Goal: Task Accomplishment & Management: Complete application form

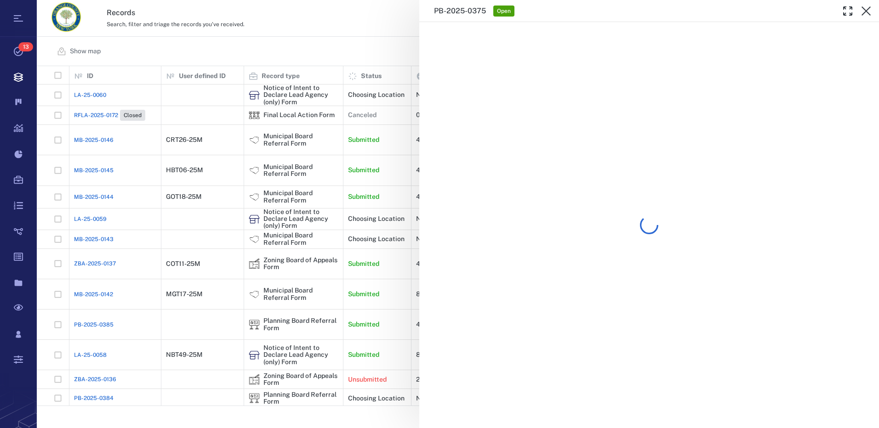
scroll to position [333, 835]
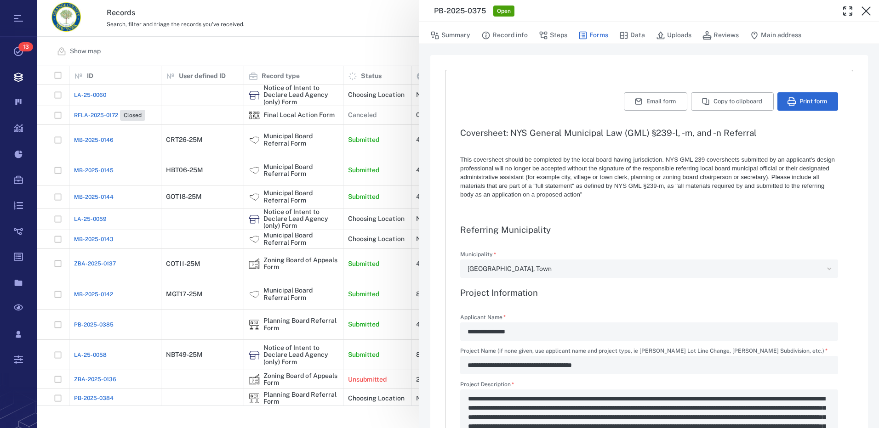
type input "**********"
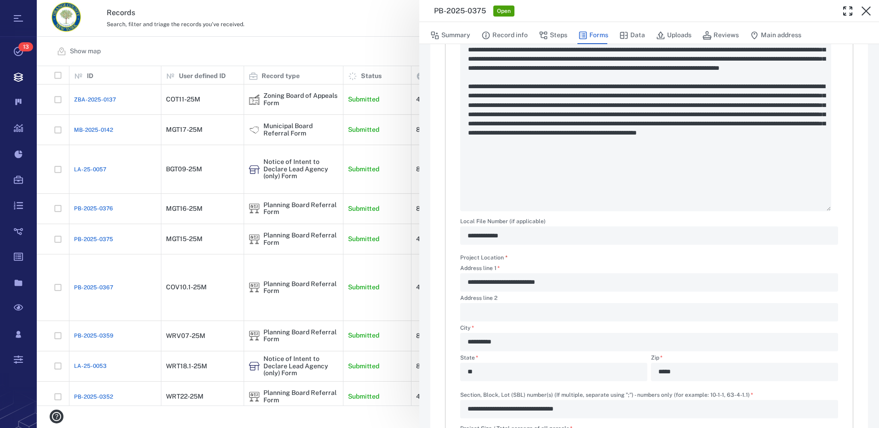
scroll to position [552, 0]
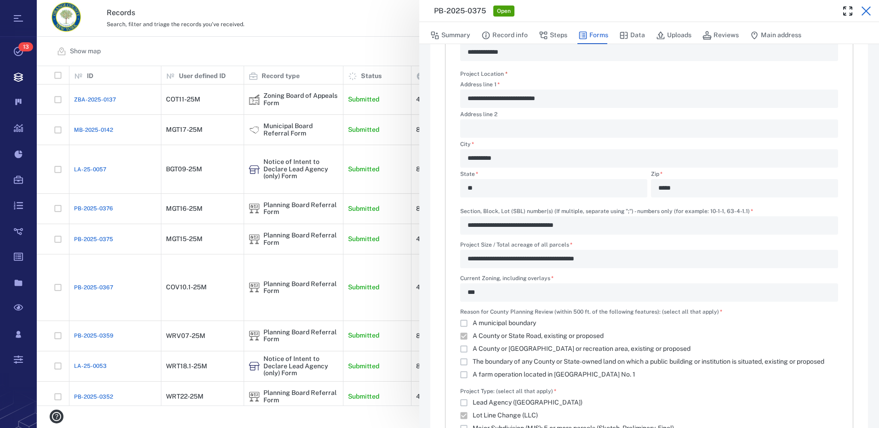
click at [867, 13] on icon "button" at bounding box center [866, 11] width 11 height 11
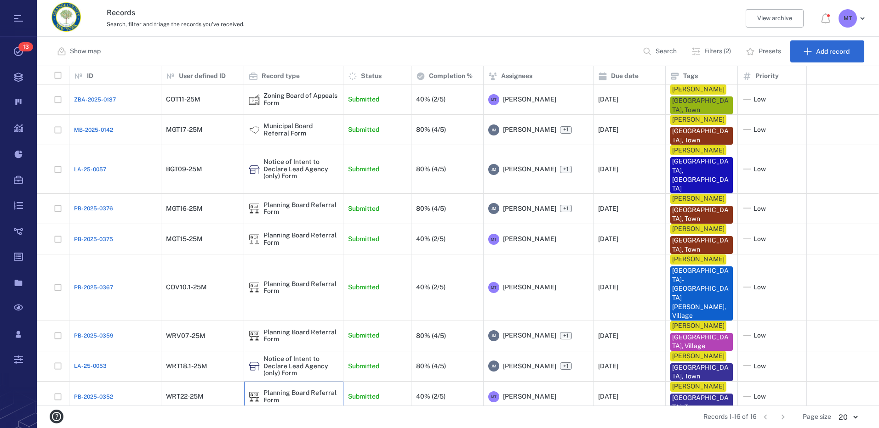
click at [247, 382] on div "Planning Board Referral Form" at bounding box center [293, 397] width 99 height 30
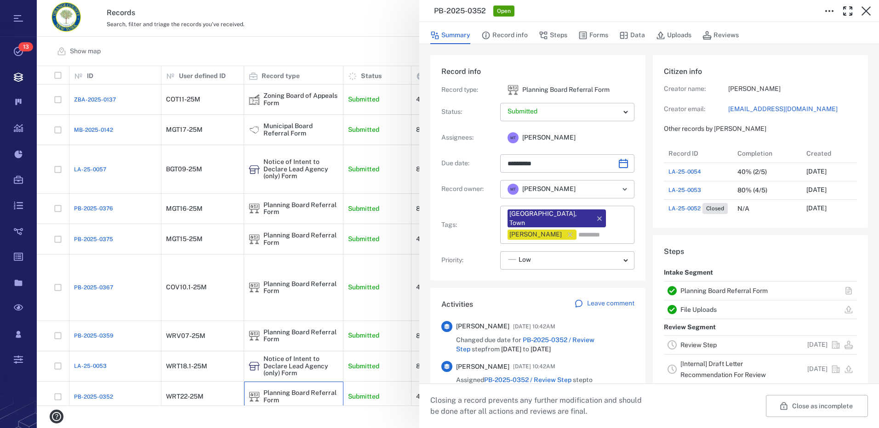
scroll to position [7, 7]
click at [588, 33] on button "Forms" at bounding box center [593, 35] width 30 height 17
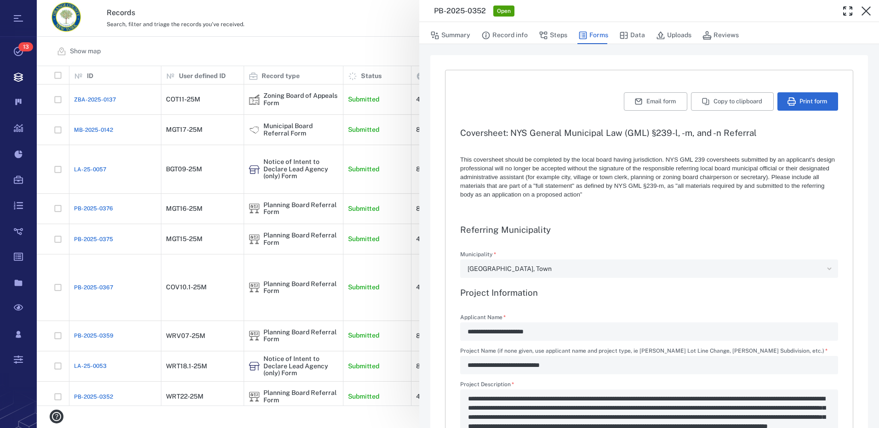
type textarea "*"
type input "**********"
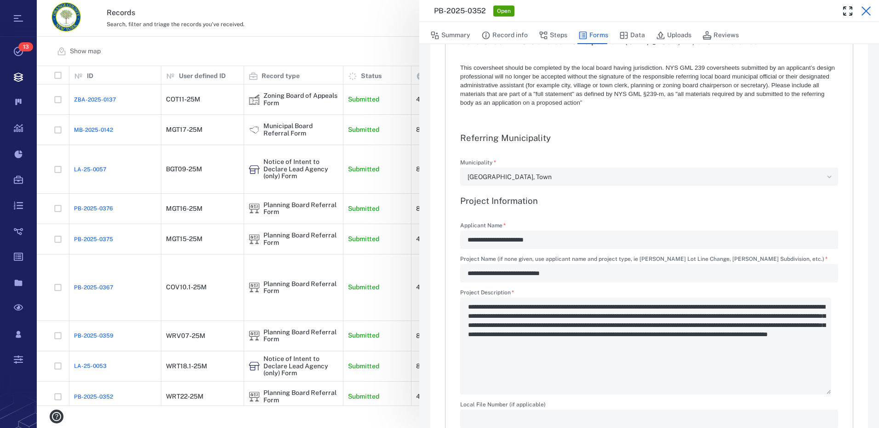
click at [864, 12] on icon "button" at bounding box center [866, 11] width 11 height 11
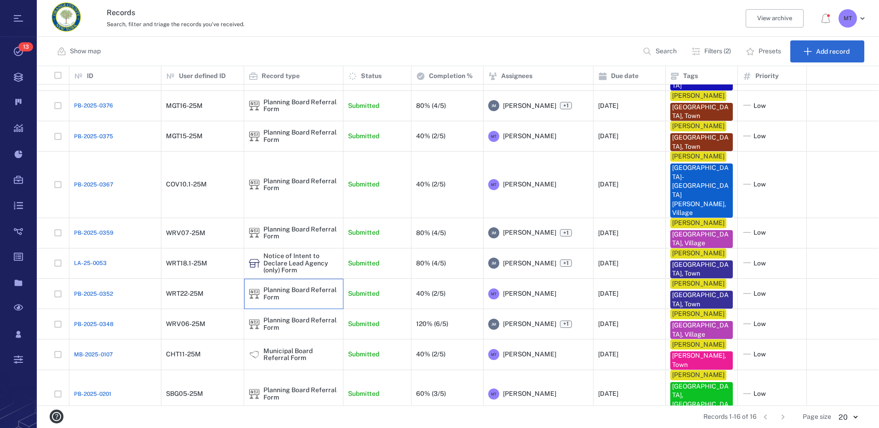
scroll to position [184, 0]
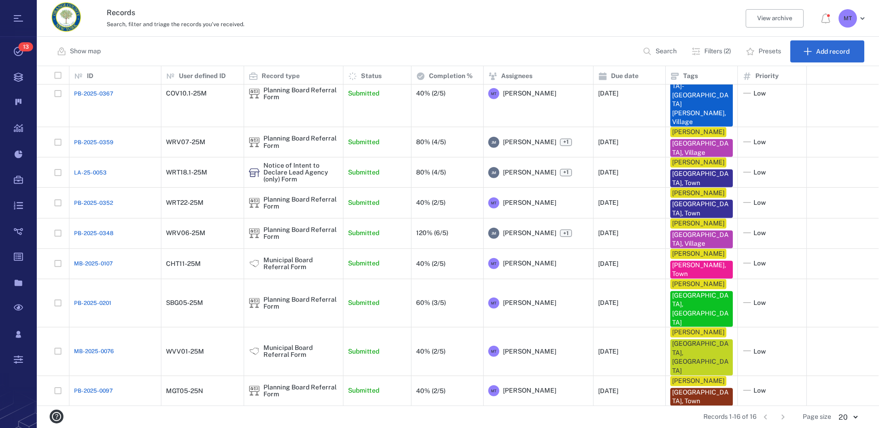
click at [714, 52] on p "Filters (2)" at bounding box center [717, 51] width 27 height 9
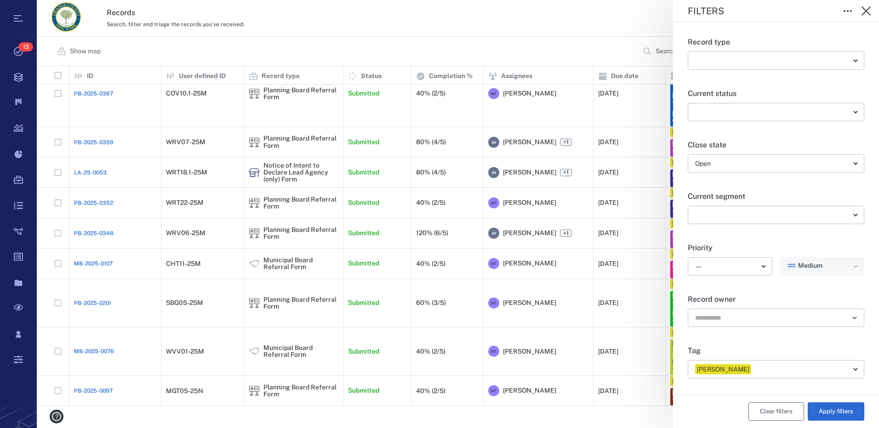
drag, startPoint x: 767, startPoint y: 415, endPoint x: 637, endPoint y: 57, distance: 381.5
click at [766, 415] on button "Clear filters" at bounding box center [776, 412] width 56 height 18
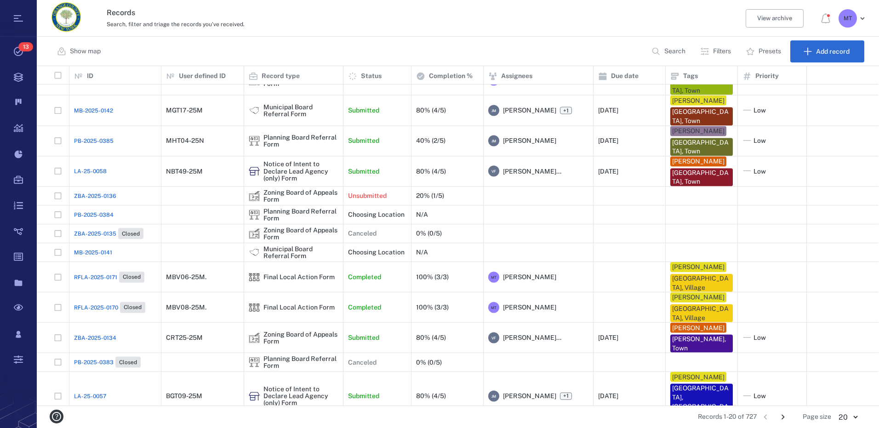
scroll to position [179, 0]
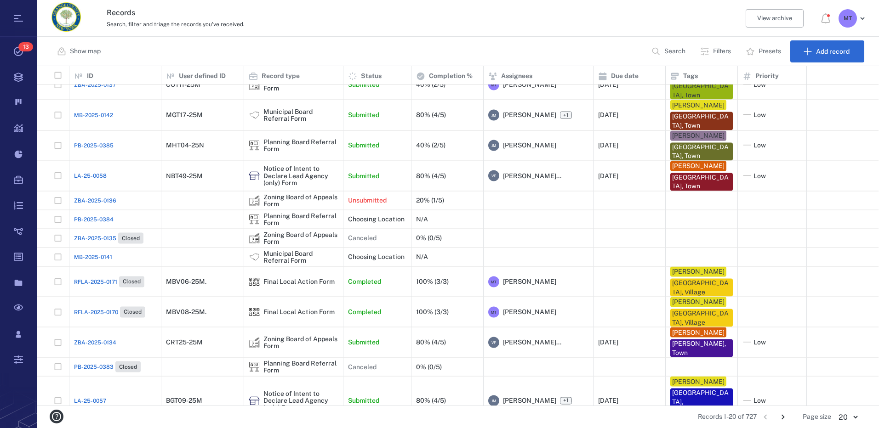
click at [679, 53] on p "Search" at bounding box center [674, 51] width 21 height 9
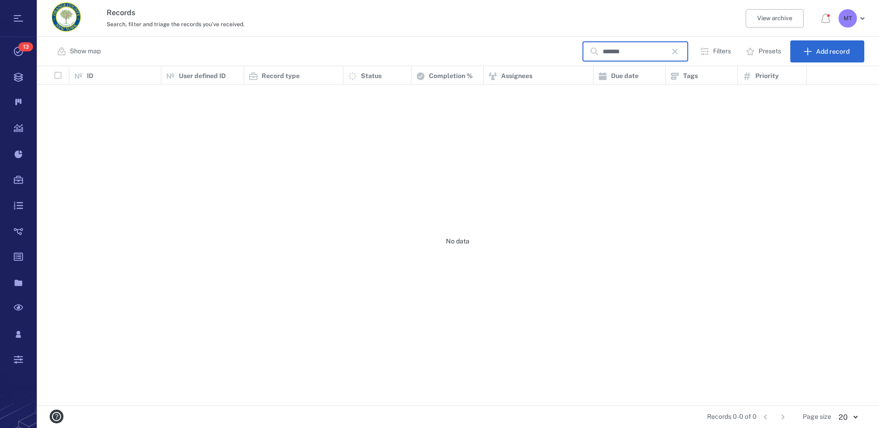
scroll to position [333, 835]
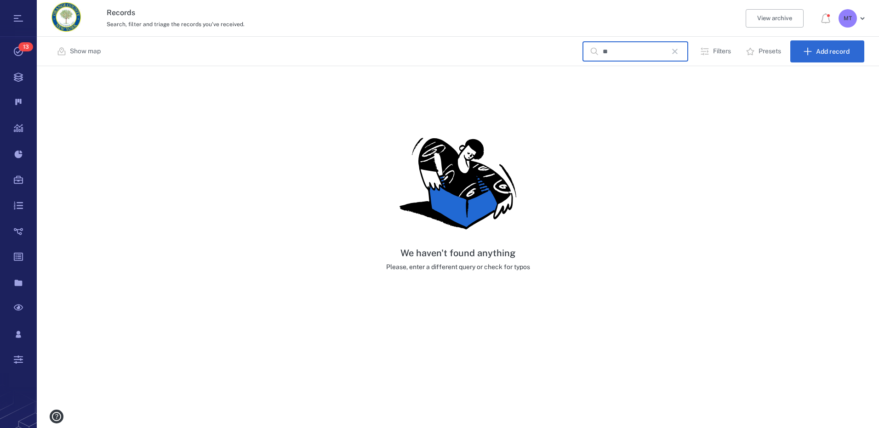
type input "*"
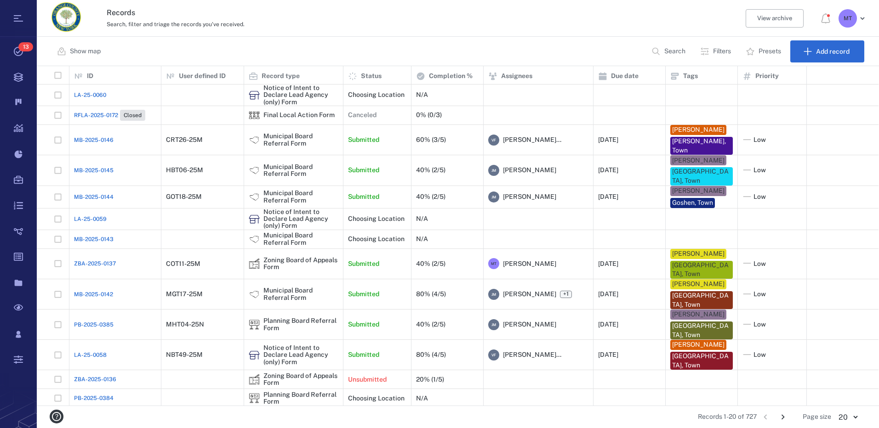
click at [724, 50] on p "Filters" at bounding box center [722, 51] width 18 height 9
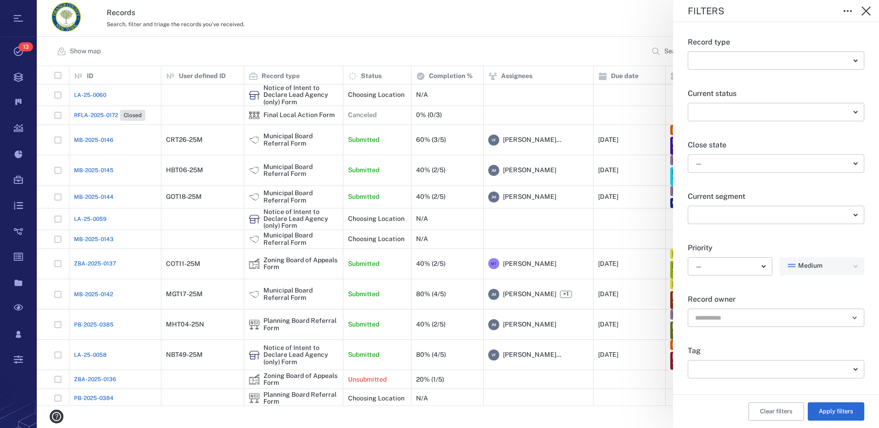
click at [845, 166] on body "Tasks 13 Records Boards Dashboard Reports Record types Guide steps Rules Form b…" at bounding box center [439, 214] width 879 height 428
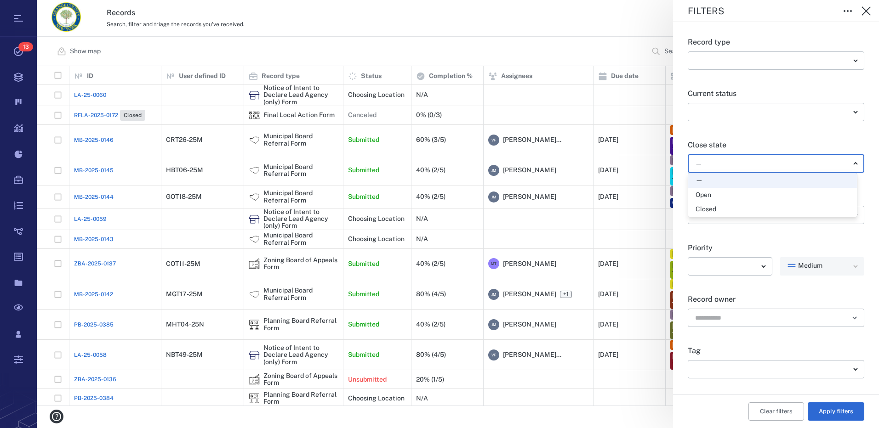
click at [767, 198] on div "Open" at bounding box center [773, 195] width 154 height 9
type input "*****"
click at [851, 368] on body "Tasks 13 Records Boards Dashboard Reports Record types Guide steps Rules Form b…" at bounding box center [439, 214] width 879 height 428
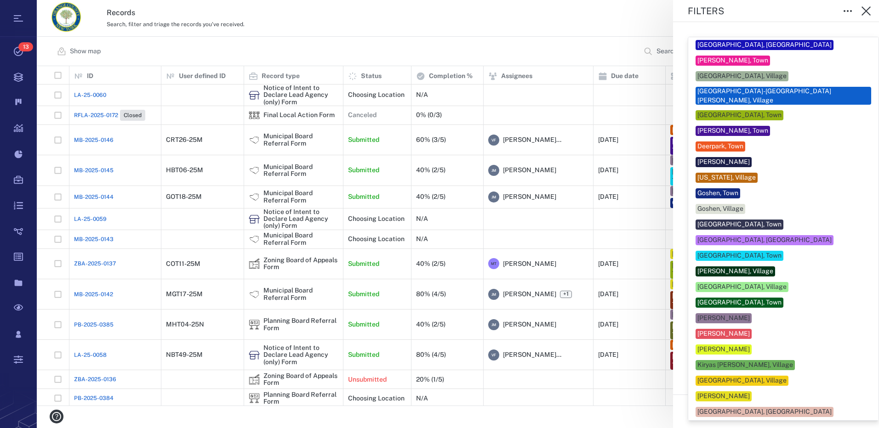
click at [750, 392] on div "[PERSON_NAME]" at bounding box center [723, 396] width 52 height 9
type input "***"
click at [869, 338] on div at bounding box center [439, 214] width 879 height 428
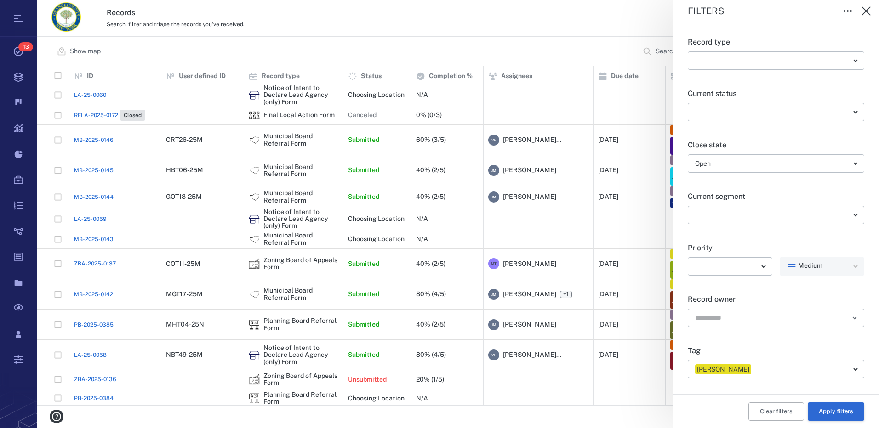
click at [834, 414] on button "Apply filters" at bounding box center [836, 412] width 57 height 18
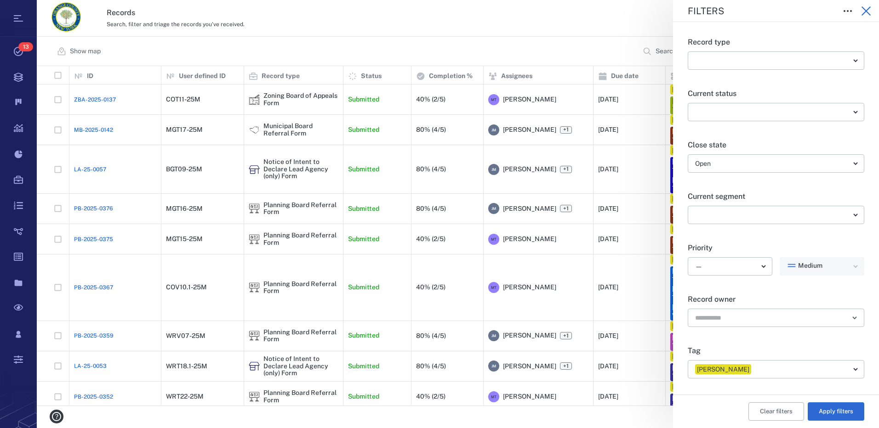
click at [868, 15] on icon "button" at bounding box center [866, 11] width 11 height 11
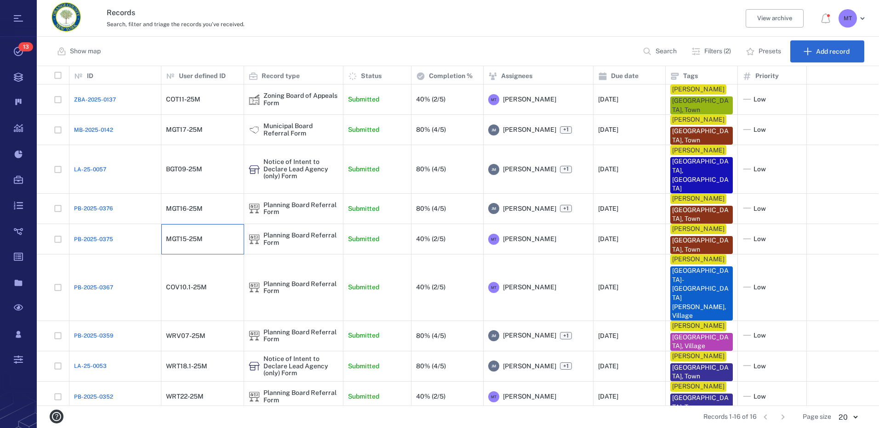
click at [216, 233] on div "MGT15-25M" at bounding box center [202, 239] width 73 height 18
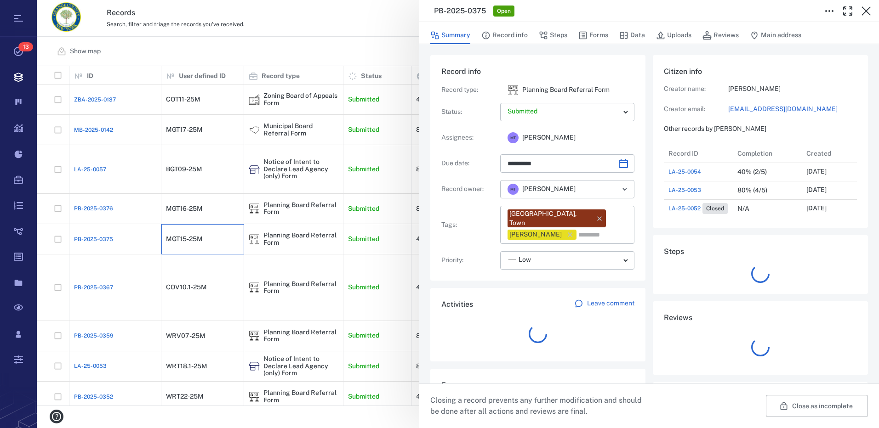
type input "**********"
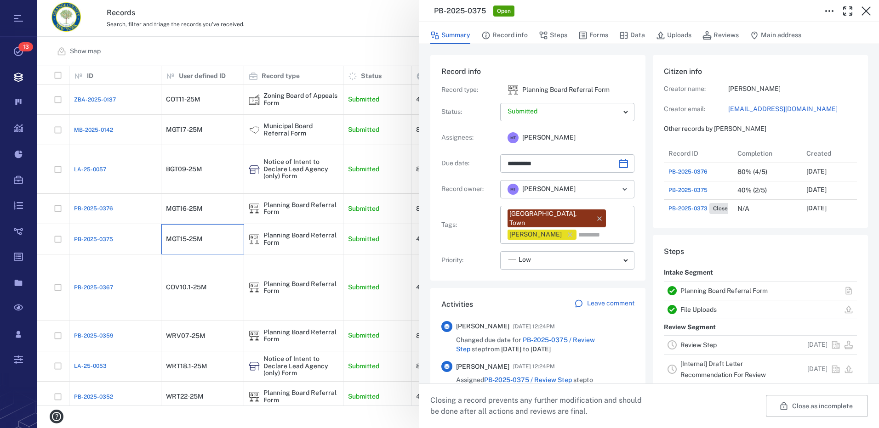
scroll to position [478, 176]
click at [595, 35] on button "Forms" at bounding box center [593, 35] width 30 height 17
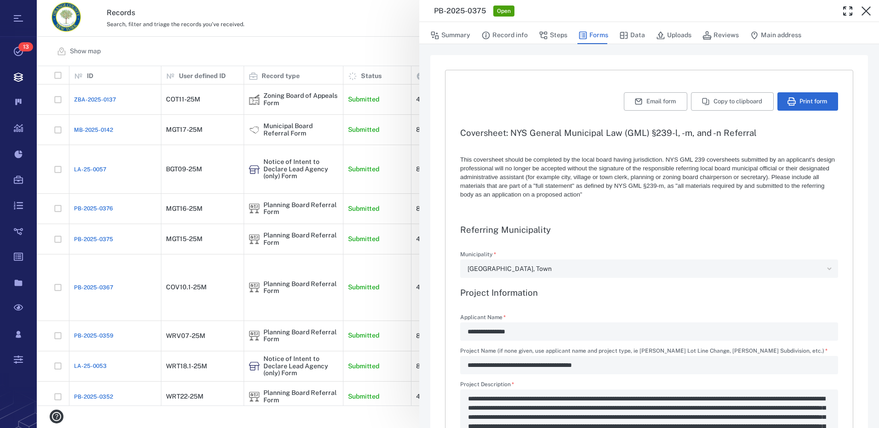
type textarea "*"
type input "**********"
type textarea "*"
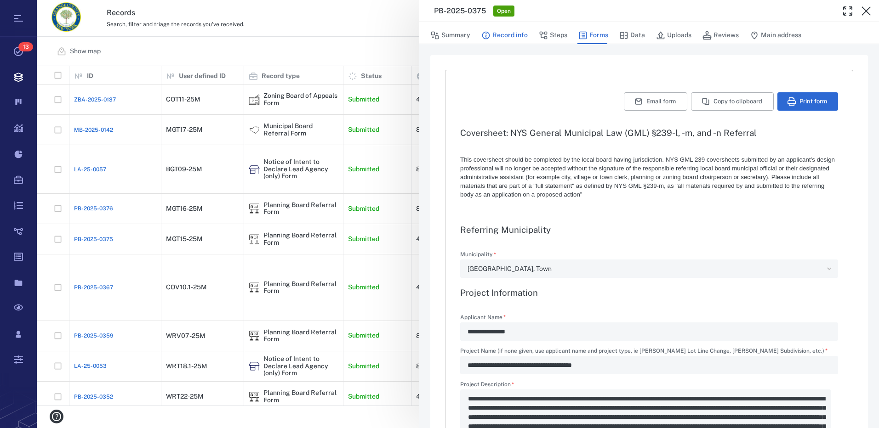
click at [515, 33] on button "Record info" at bounding box center [504, 35] width 46 height 17
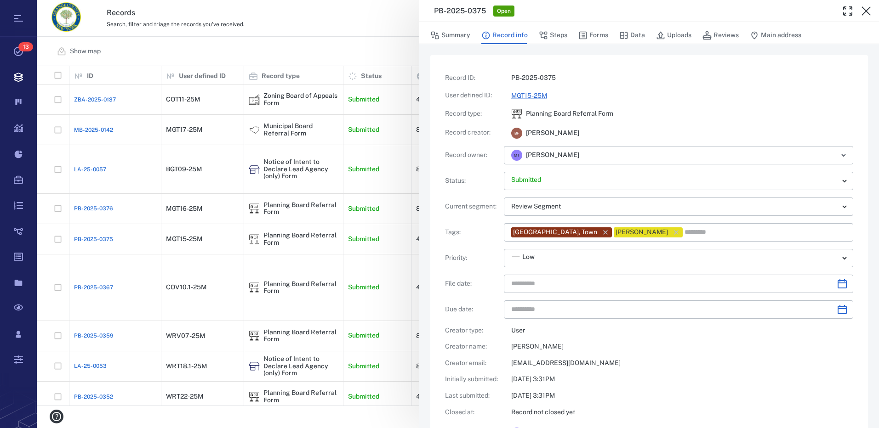
type input "**********"
click at [865, 11] on icon "button" at bounding box center [866, 10] width 9 height 9
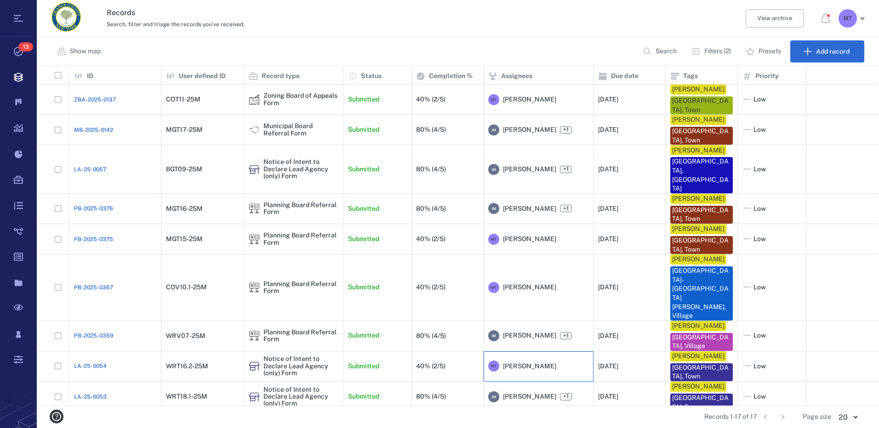
click at [533, 362] on span "[PERSON_NAME]" at bounding box center [529, 366] width 53 height 9
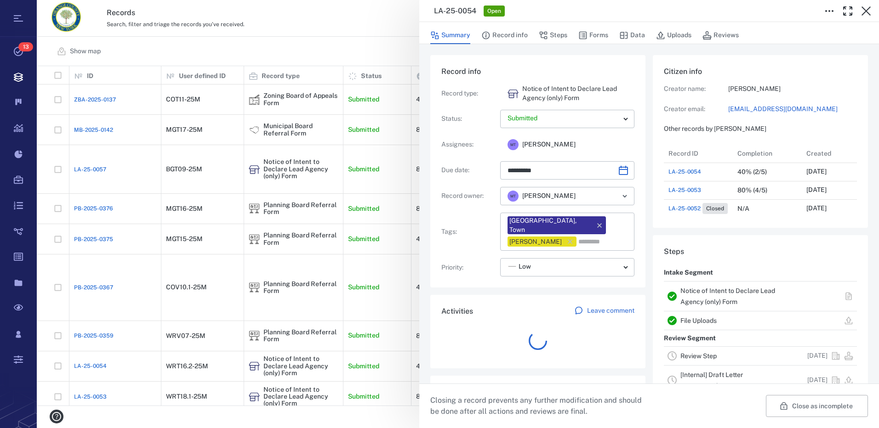
scroll to position [478, 176]
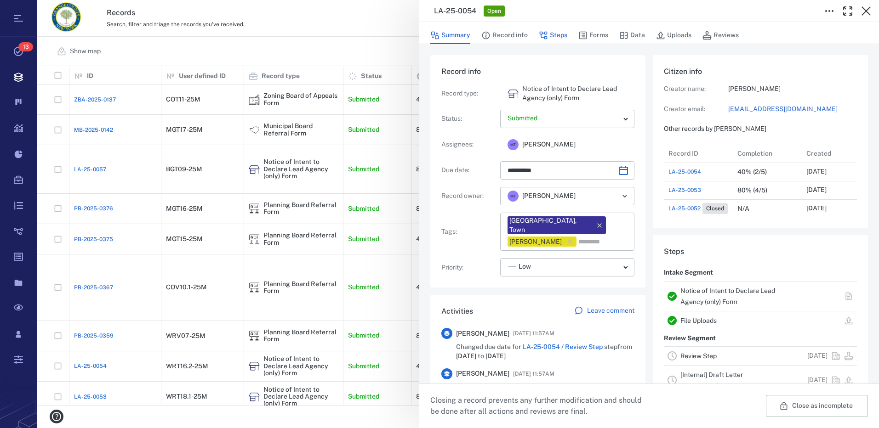
click at [549, 34] on button "Steps" at bounding box center [553, 35] width 29 height 17
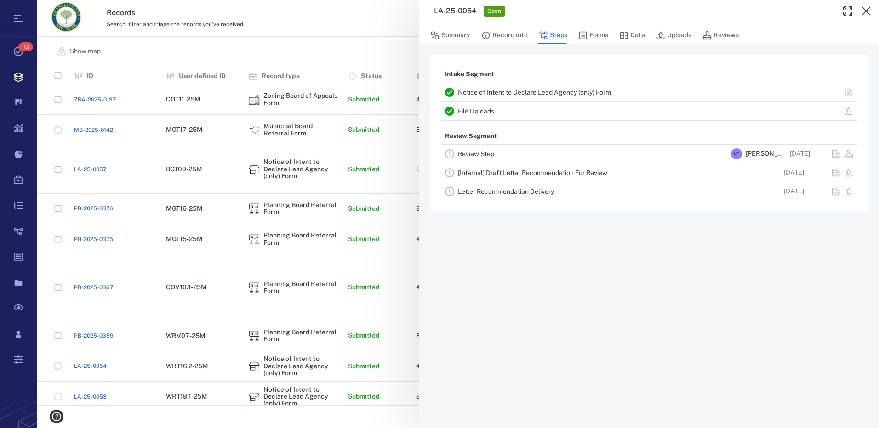
click at [474, 154] on link "Review Step" at bounding box center [476, 153] width 36 height 7
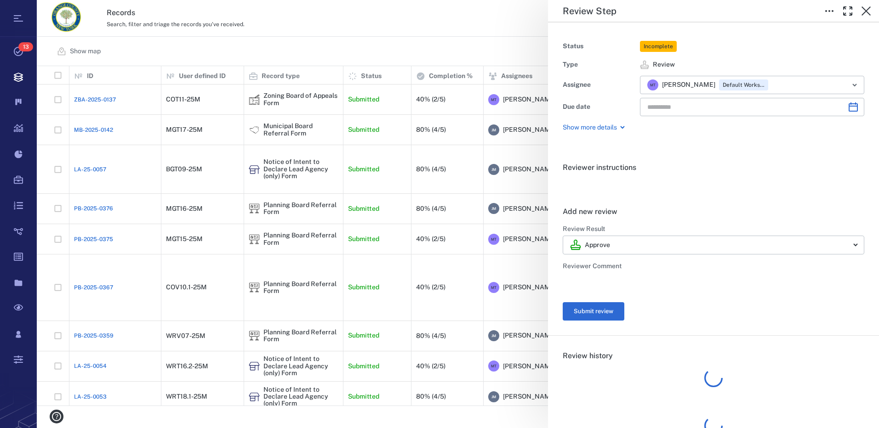
type input "**********"
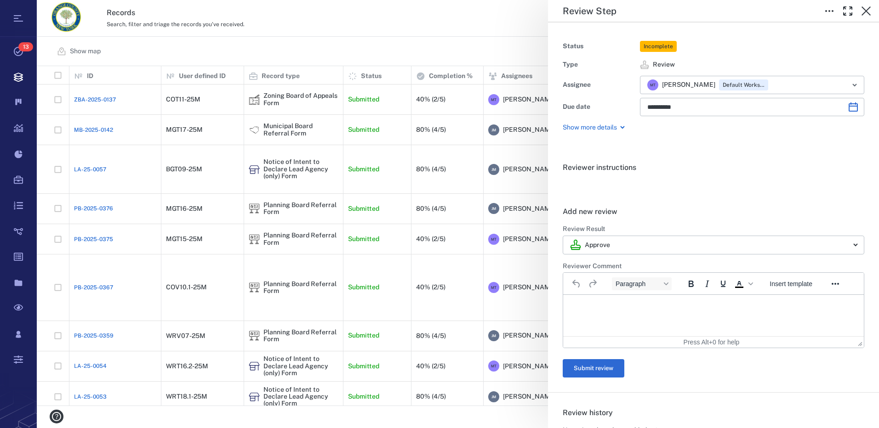
click at [614, 302] on html at bounding box center [713, 306] width 301 height 23
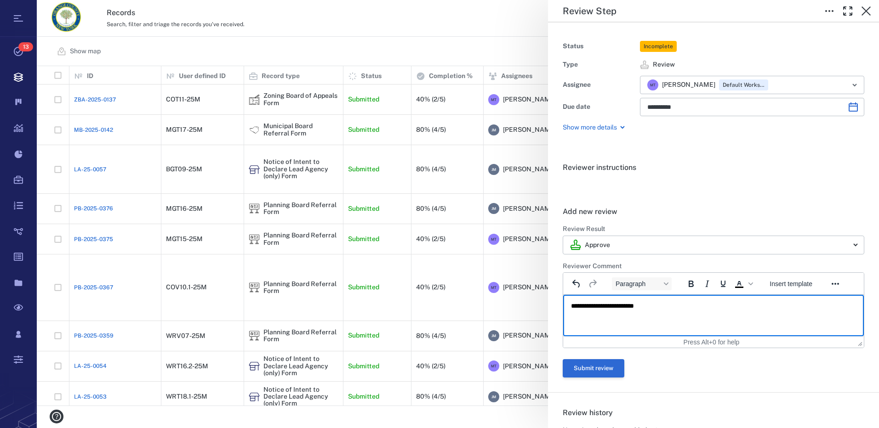
click at [596, 367] on button "Submit review" at bounding box center [594, 369] width 62 height 18
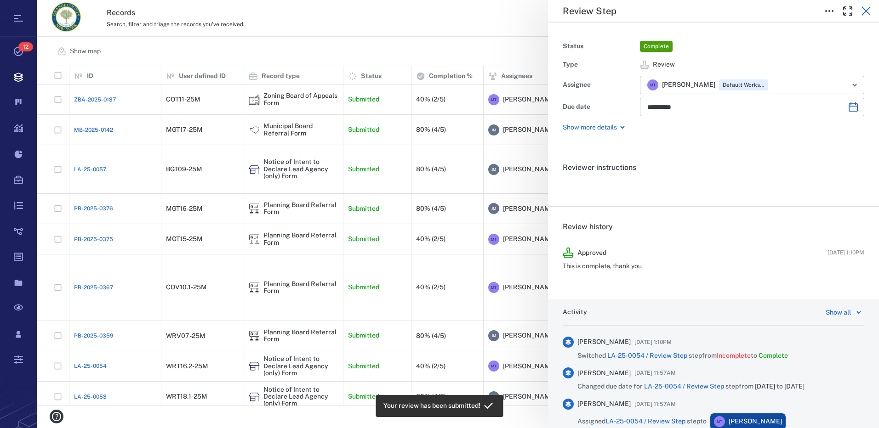
click at [870, 11] on icon "button" at bounding box center [866, 11] width 11 height 11
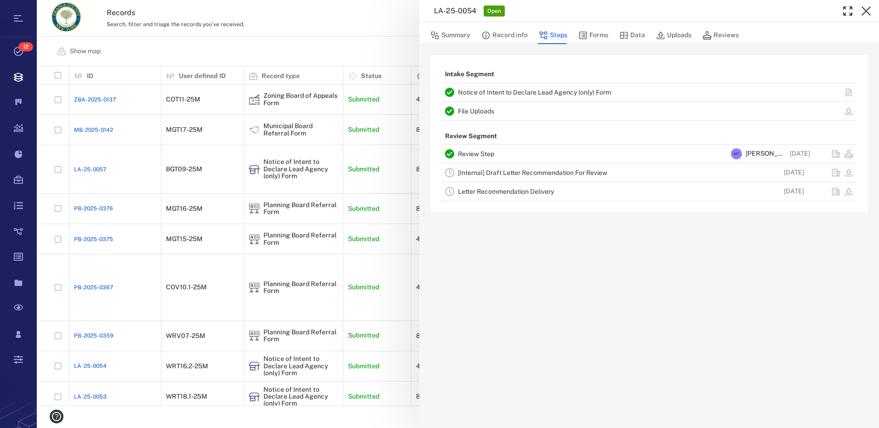
click at [502, 174] on link "[Internal] Draft Letter Recommendation For Review" at bounding box center [532, 172] width 149 height 7
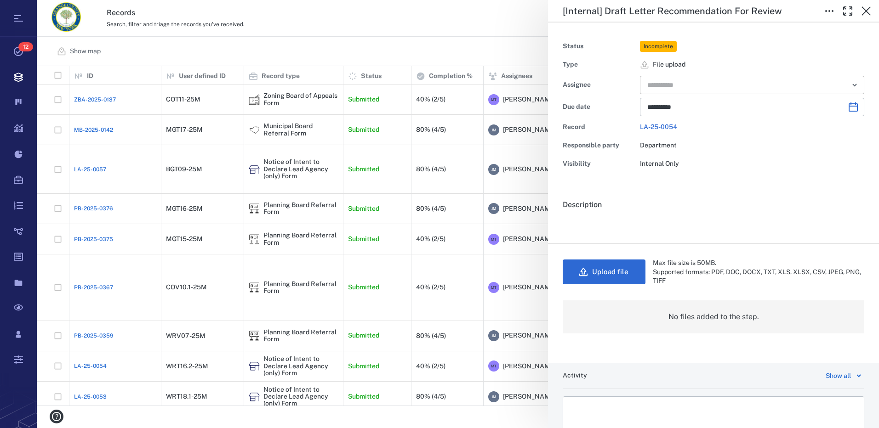
click at [853, 86] on icon "Open" at bounding box center [855, 85] width 4 height 2
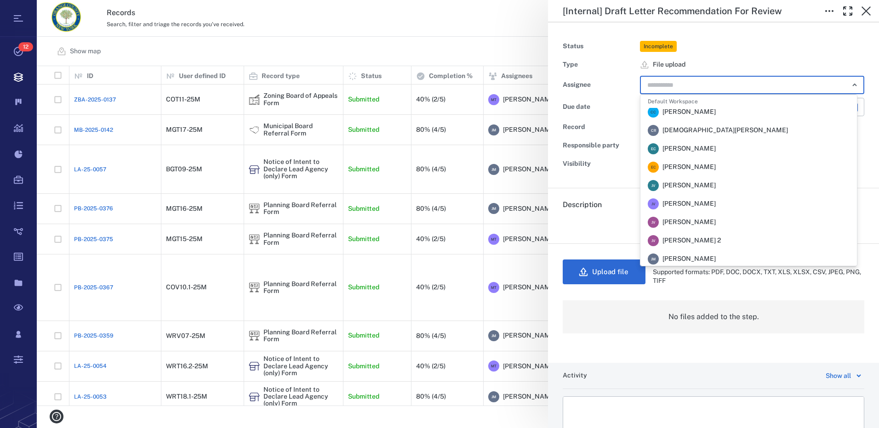
scroll to position [92, 0]
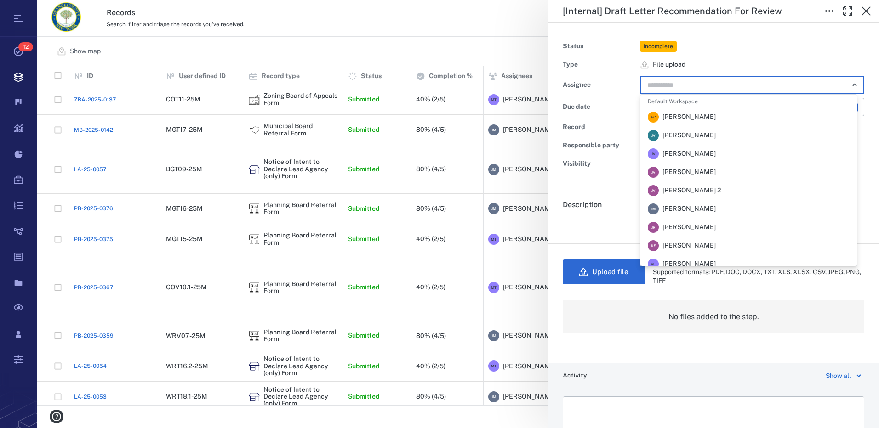
click at [680, 206] on span "[PERSON_NAME]" at bounding box center [688, 209] width 53 height 9
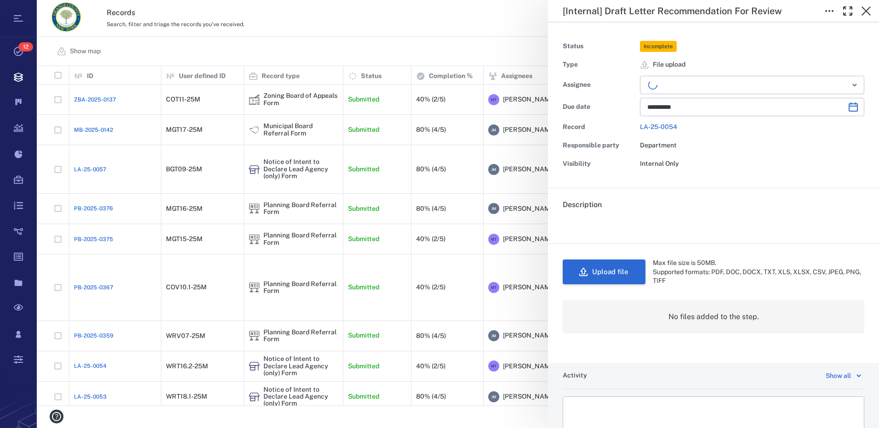
click at [624, 272] on button "Upload file" at bounding box center [604, 272] width 83 height 25
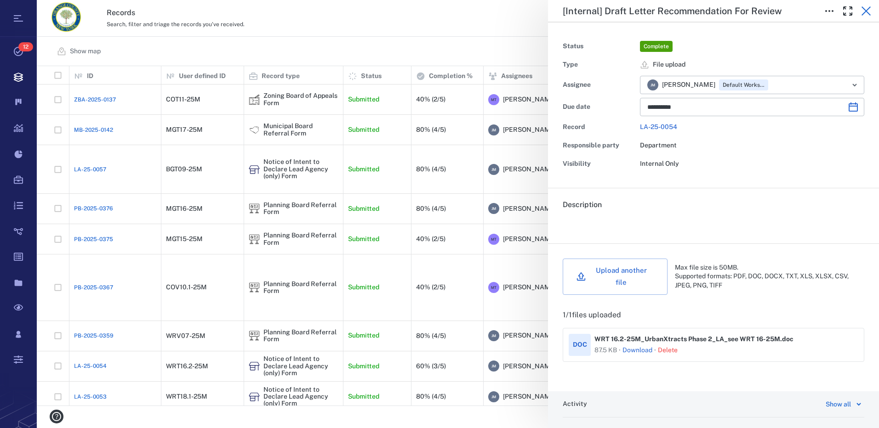
click at [867, 13] on icon "button" at bounding box center [866, 11] width 11 height 11
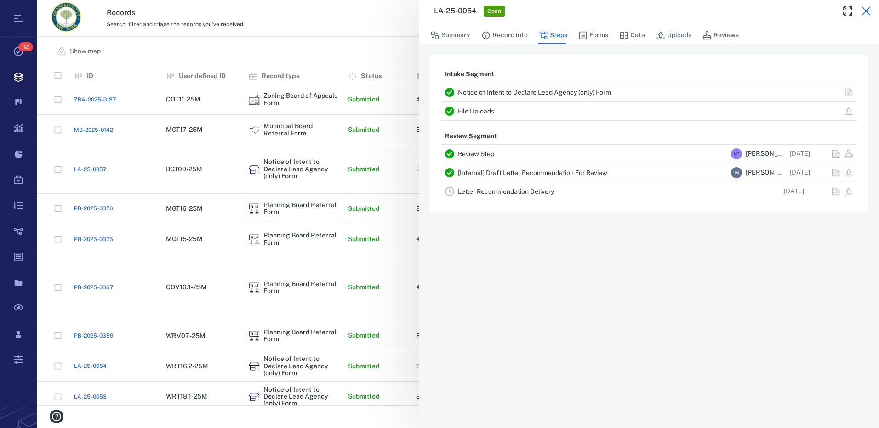
click at [869, 11] on icon "button" at bounding box center [866, 11] width 11 height 11
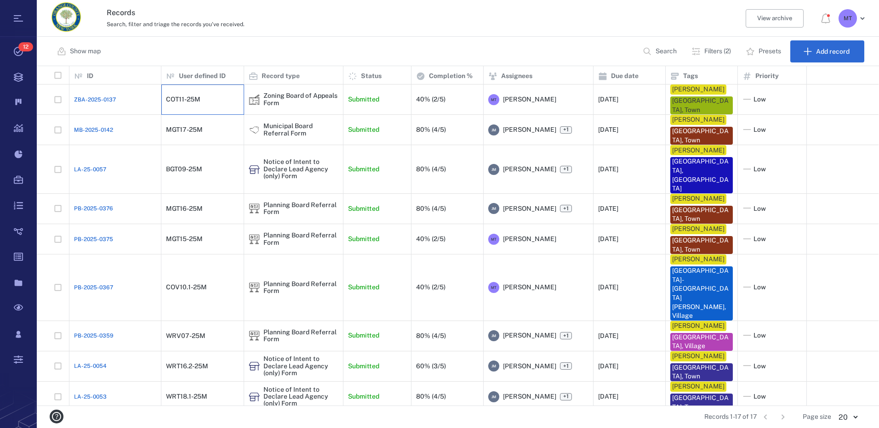
click at [198, 103] on div "COT11-25M" at bounding box center [183, 99] width 34 height 7
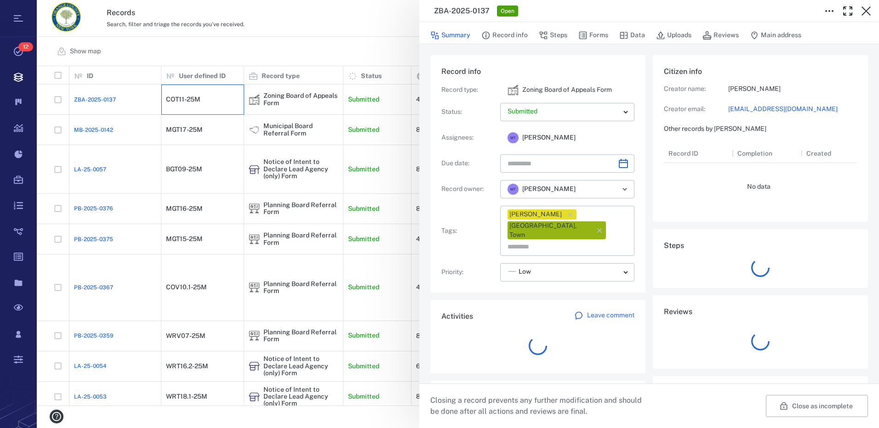
type input "**********"
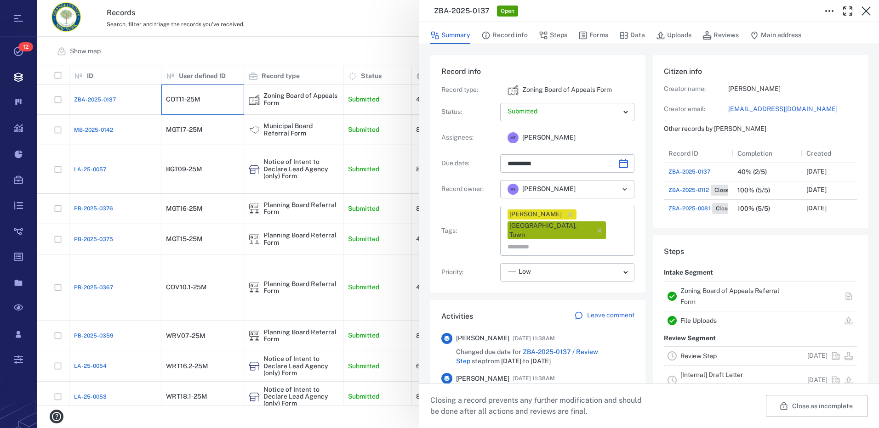
scroll to position [368, 176]
click at [595, 34] on button "Forms" at bounding box center [593, 35] width 30 height 17
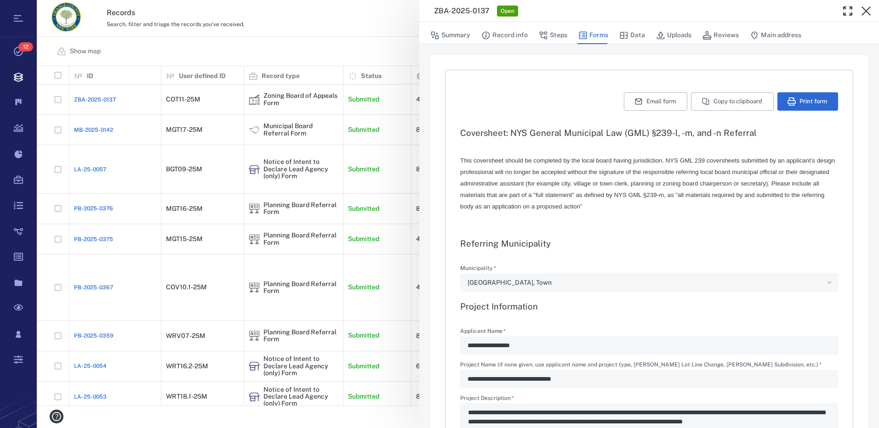
type textarea "*"
type input "**********"
type textarea "*"
click at [866, 13] on icon "button" at bounding box center [866, 11] width 11 height 11
